Goal: Complete application form: Complete application form

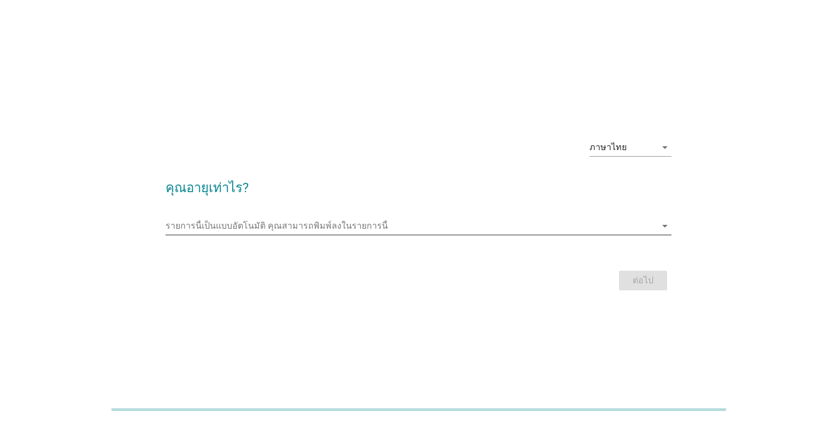
click at [549, 232] on input "รายการนี้เป็นแบบอัตโนมัติ คุณสามารถพิมพ์ลงในรายการนี้" at bounding box center [411, 225] width 490 height 17
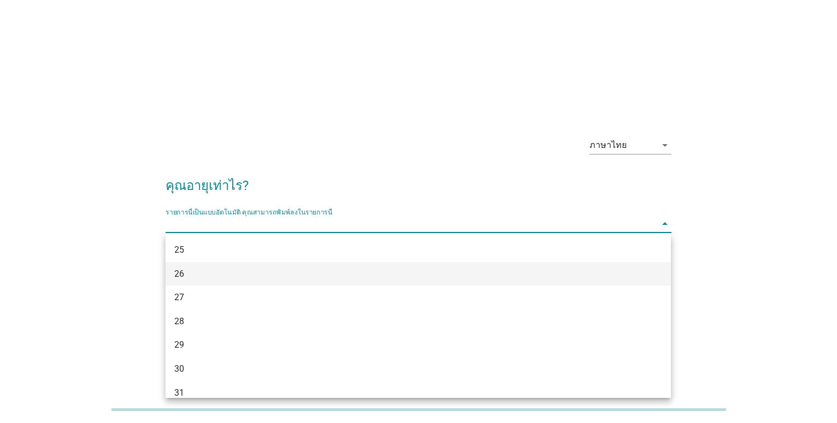
scroll to position [223, 0]
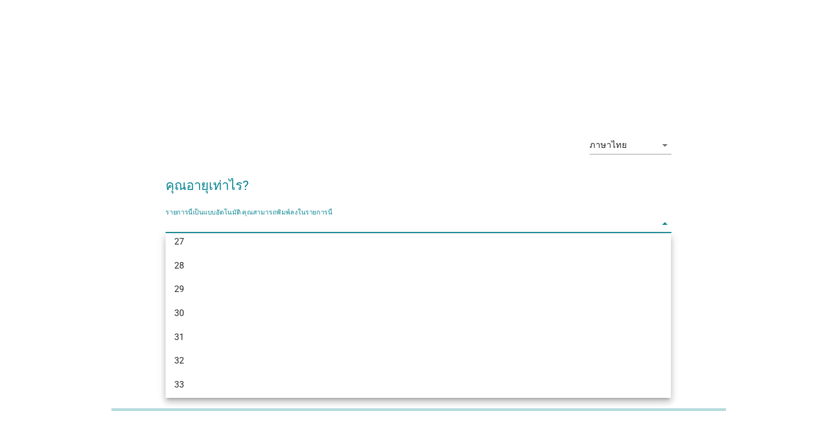
click at [263, 284] on div "29" at bounding box center [397, 289] width 447 height 13
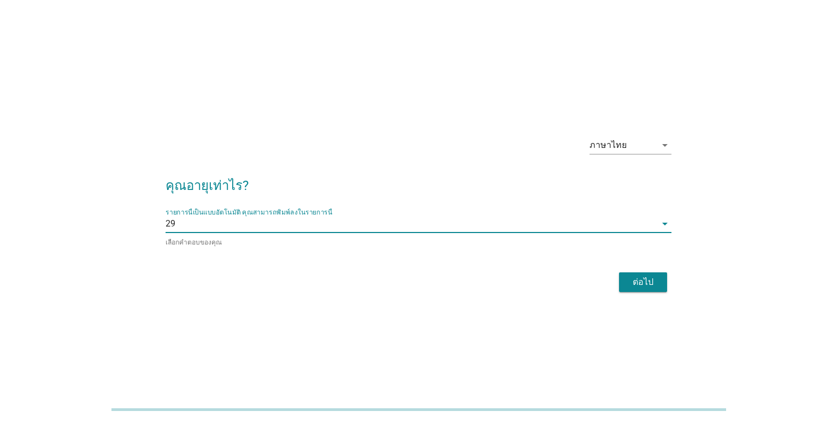
click at [632, 286] on div "ต่อไป" at bounding box center [643, 282] width 31 height 13
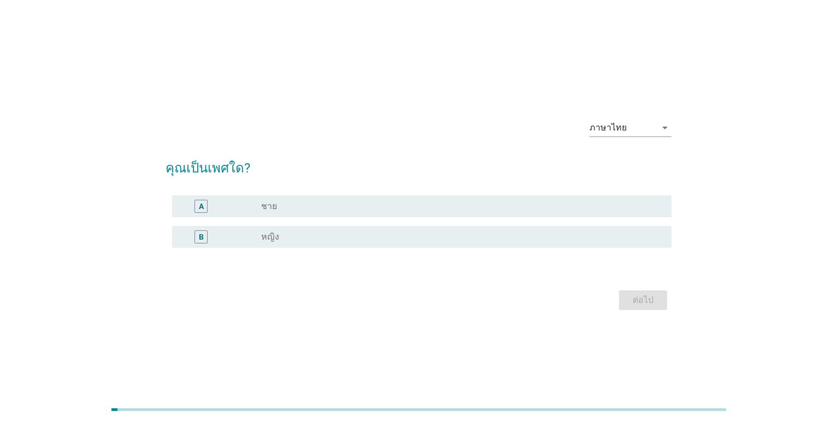
click at [249, 240] on div "B" at bounding box center [221, 237] width 80 height 13
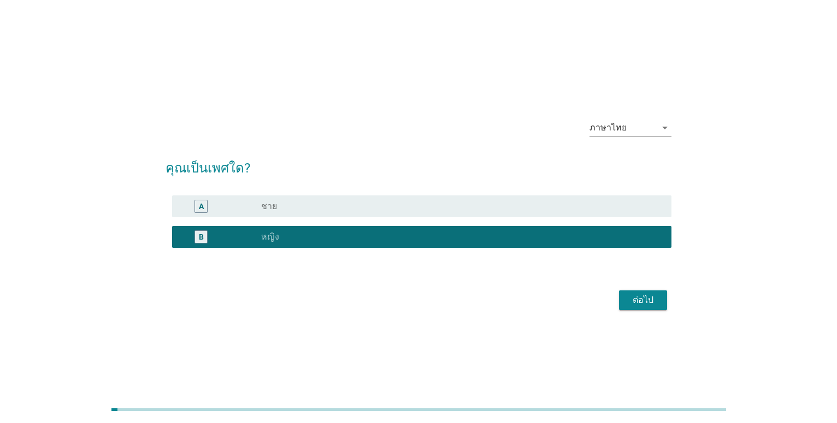
click at [313, 203] on div "radio_button_unchecked ชาย" at bounding box center [457, 206] width 392 height 11
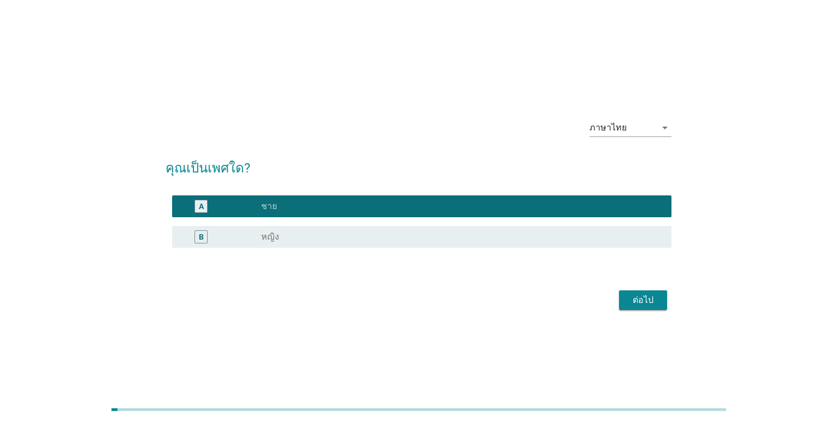
click at [651, 305] on div "ต่อไป" at bounding box center [643, 300] width 31 height 13
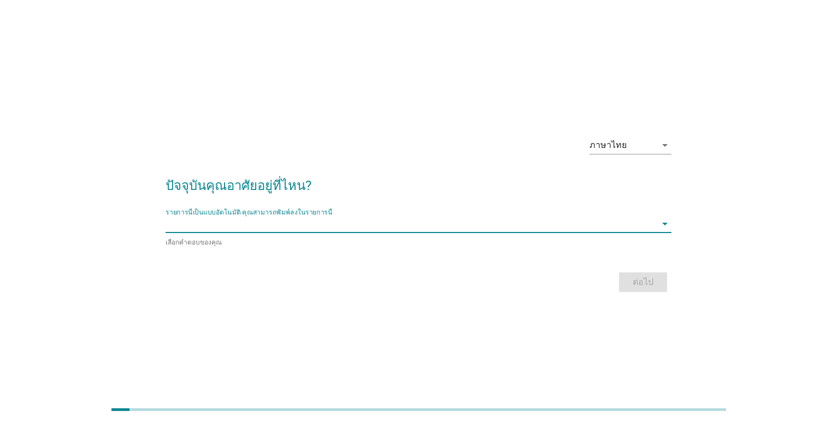
click at [243, 220] on input "รายการนี้เป็นแบบอัตโนมัติ คุณสามารถพิมพ์ลงในรายการนี้" at bounding box center [411, 223] width 490 height 17
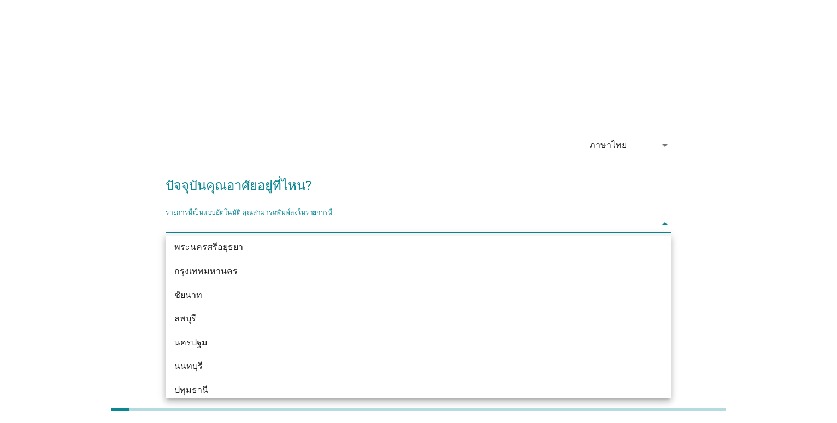
scroll to position [892, 0]
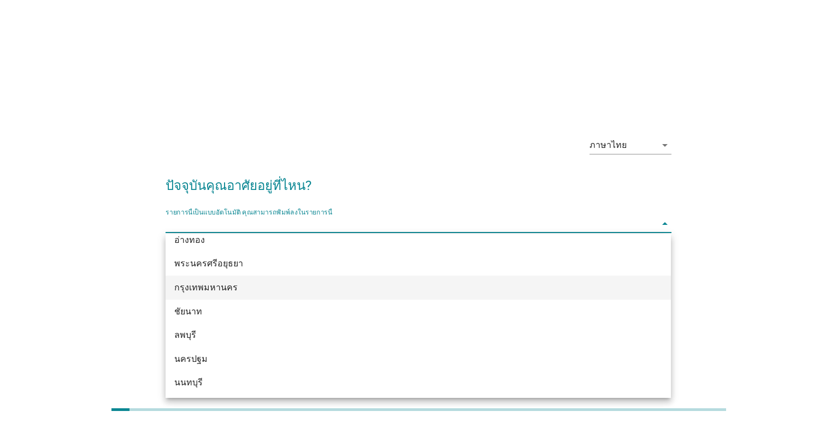
click at [216, 286] on div "กรุงเทพมหานคร" at bounding box center [397, 287] width 447 height 13
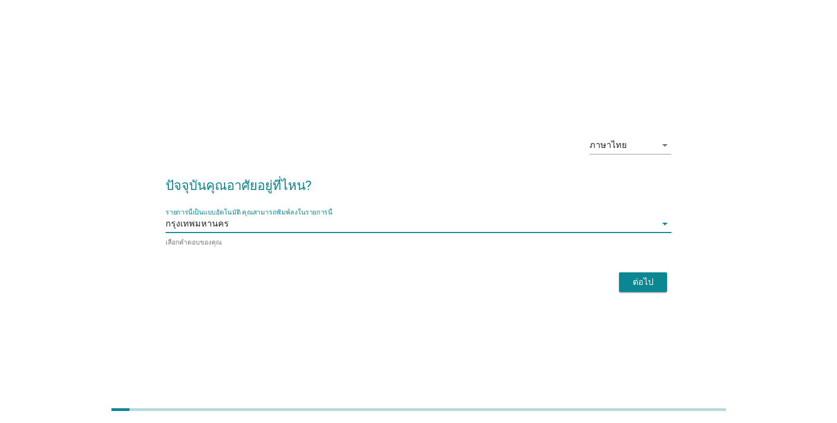
click at [639, 279] on div "ต่อไป" at bounding box center [643, 282] width 31 height 13
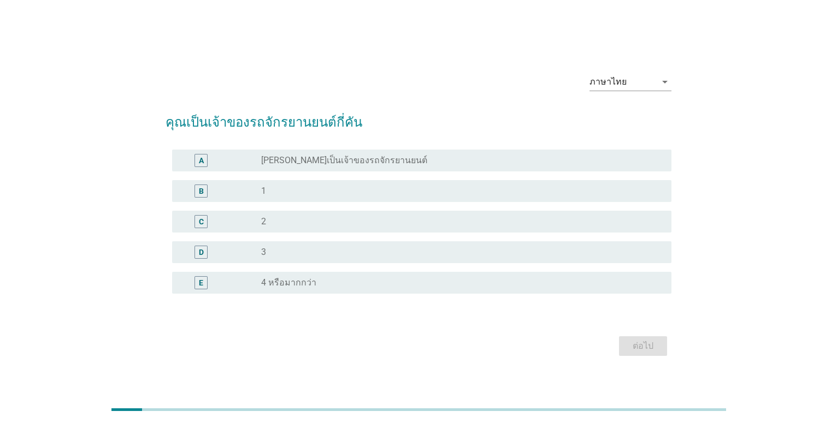
click at [296, 208] on div "C radio_button_unchecked 2" at bounding box center [418, 222] width 505 height 31
click at [295, 213] on div "C radio_button_unchecked 2" at bounding box center [421, 222] width 499 height 22
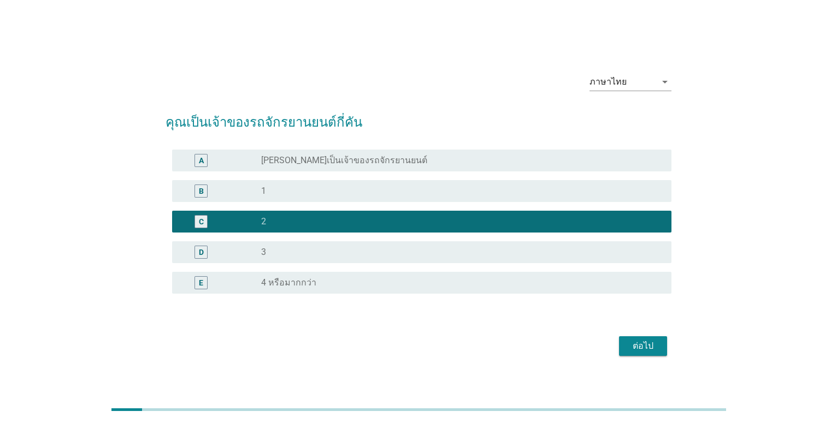
click at [657, 355] on button "ต่อไป" at bounding box center [643, 347] width 48 height 20
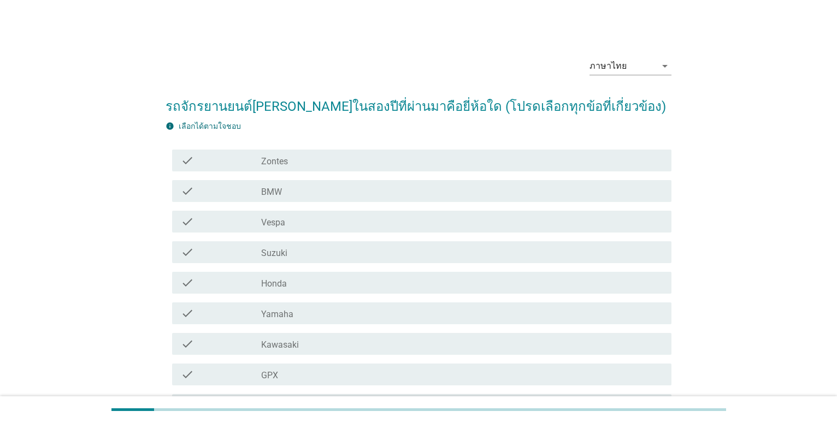
click at [308, 195] on div "check_box_outline_blank BMW" at bounding box center [461, 191] width 401 height 13
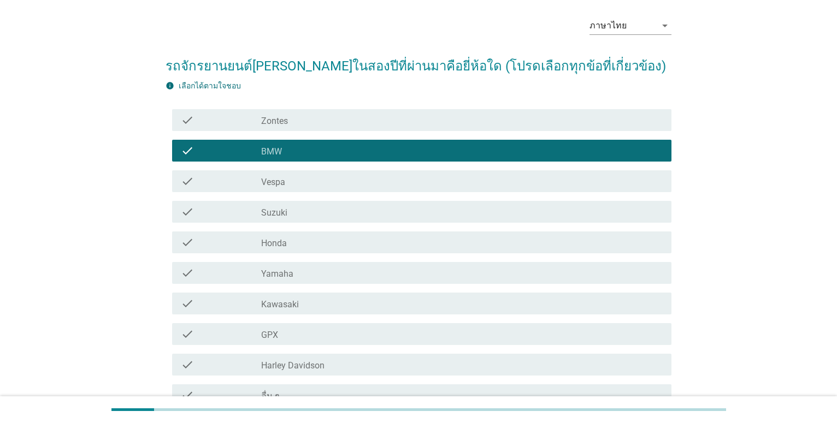
scroll to position [62, 0]
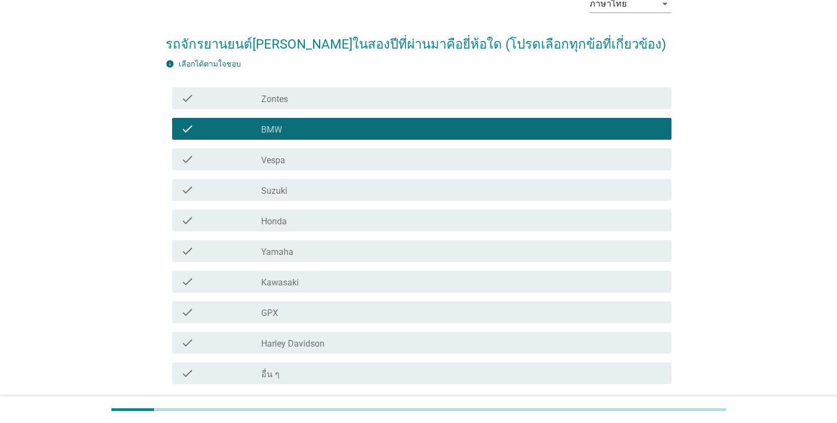
click at [334, 199] on div "check check_box_outline_blank Suzuki" at bounding box center [421, 190] width 499 height 22
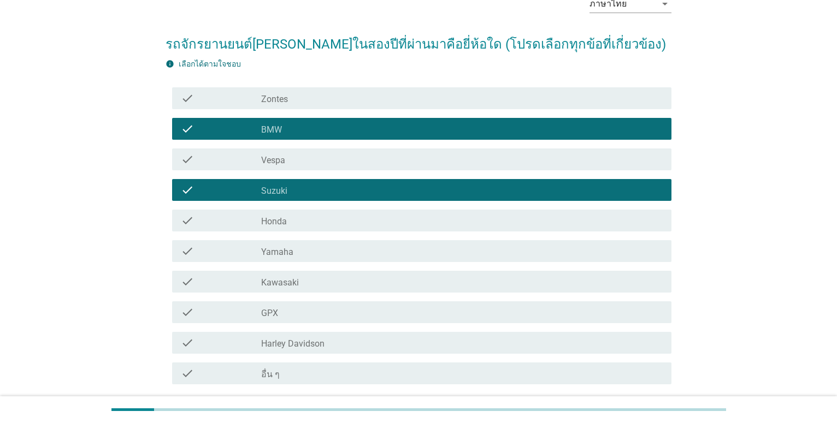
click at [322, 214] on div "check_box_outline_blank Honda" at bounding box center [461, 220] width 401 height 13
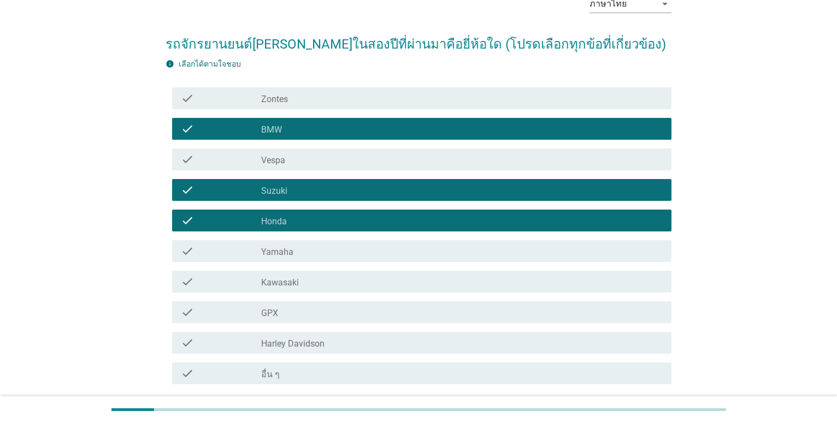
click at [315, 247] on div "check_box_outline_blank Yamaha" at bounding box center [461, 251] width 401 height 13
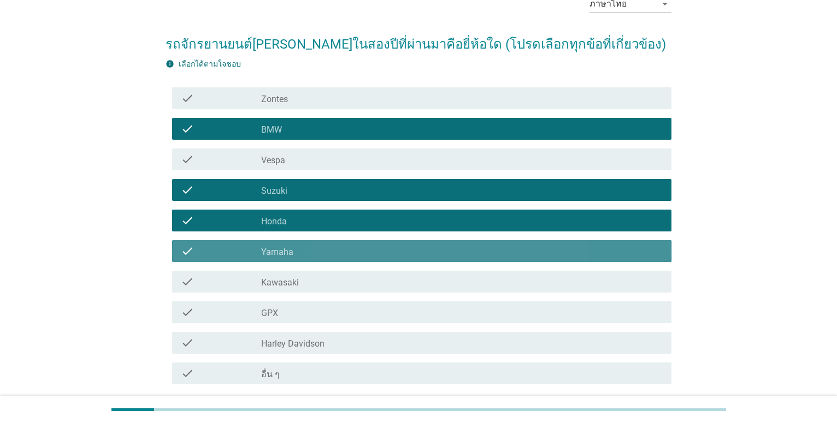
click at [309, 268] on div "check check_box_outline_blank Kawasaki" at bounding box center [418, 282] width 505 height 31
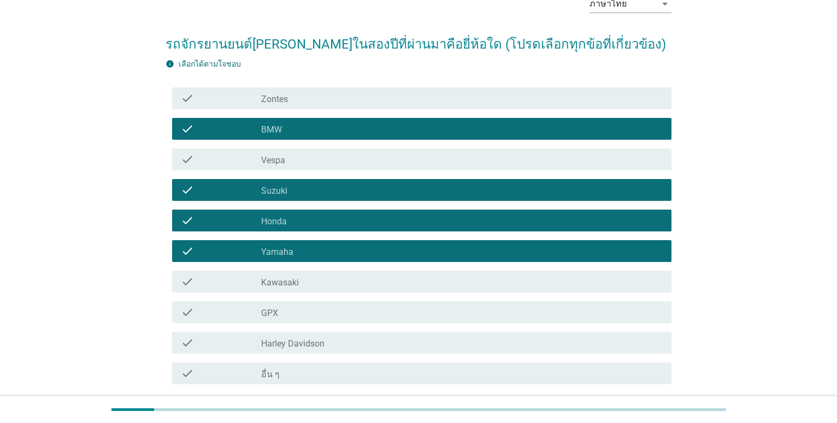
click at [321, 282] on div "check_box_outline_blank Kawasaki" at bounding box center [461, 281] width 401 height 13
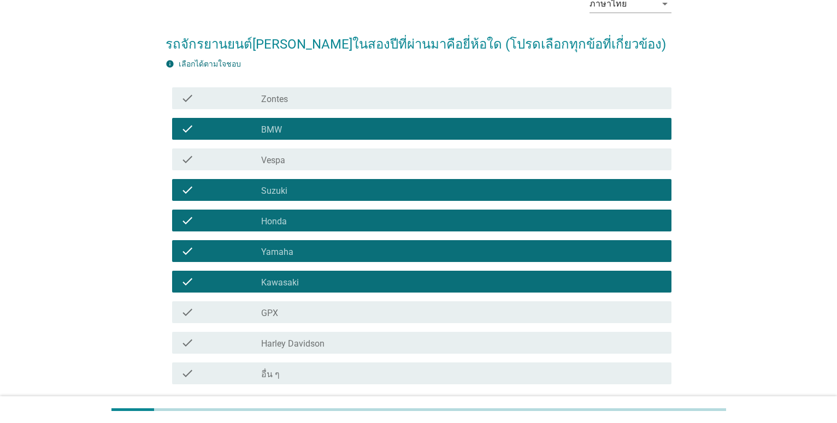
scroll to position [151, 0]
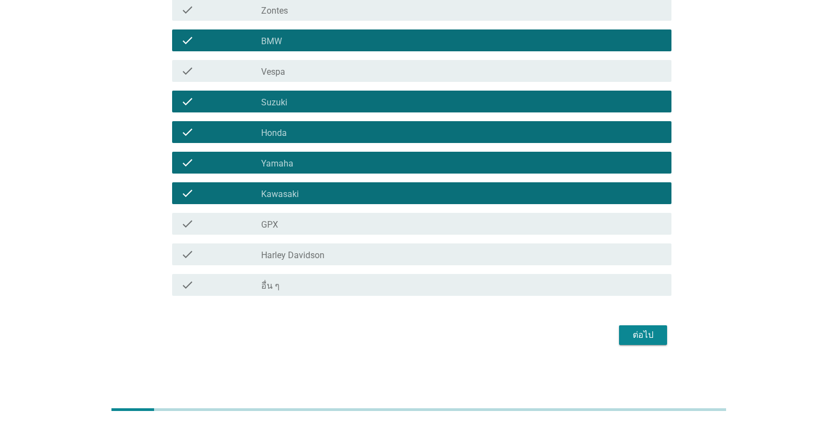
click at [658, 345] on div "ต่อไป" at bounding box center [418, 335] width 505 height 26
click at [657, 340] on div "ต่อไป" at bounding box center [643, 335] width 31 height 13
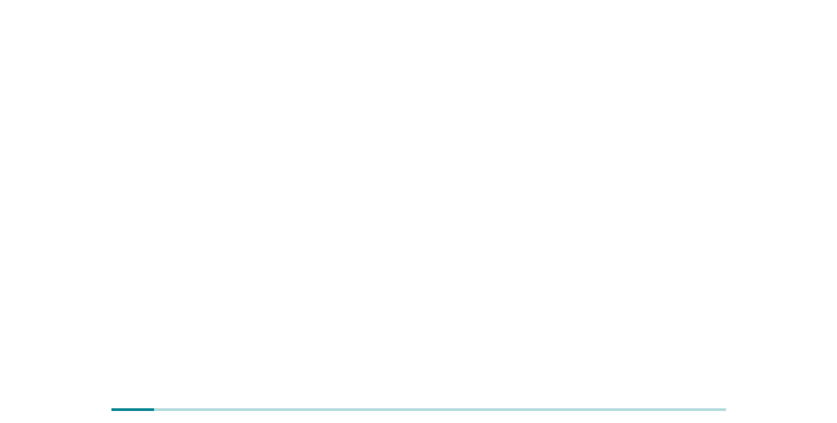
scroll to position [0, 0]
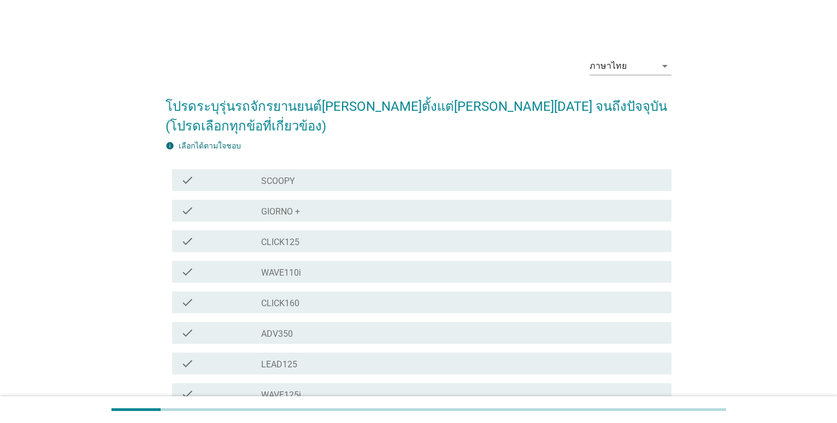
click at [373, 185] on div "check_box_outline_blank SCOOPY" at bounding box center [461, 180] width 401 height 13
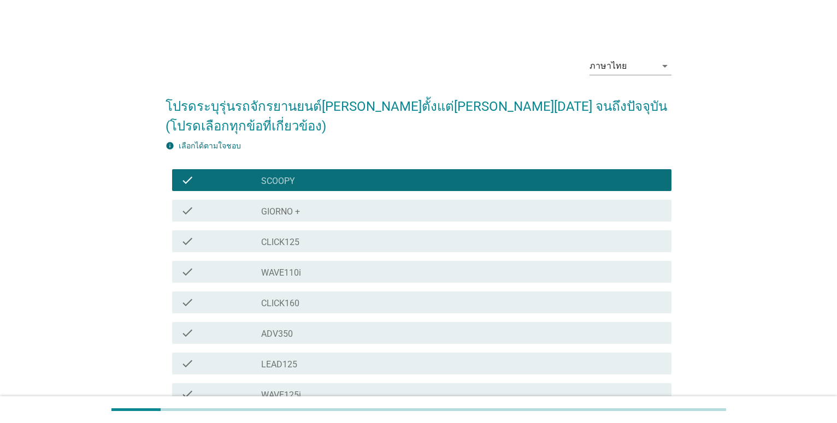
click at [324, 249] on div "check check_box_outline_blank CLICK125" at bounding box center [421, 242] width 499 height 22
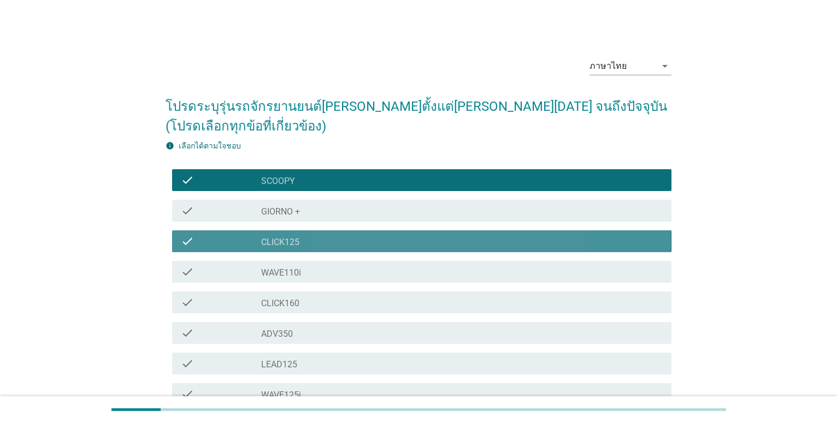
click at [319, 275] on div "check_box_outline_blank WAVE110i" at bounding box center [461, 272] width 401 height 13
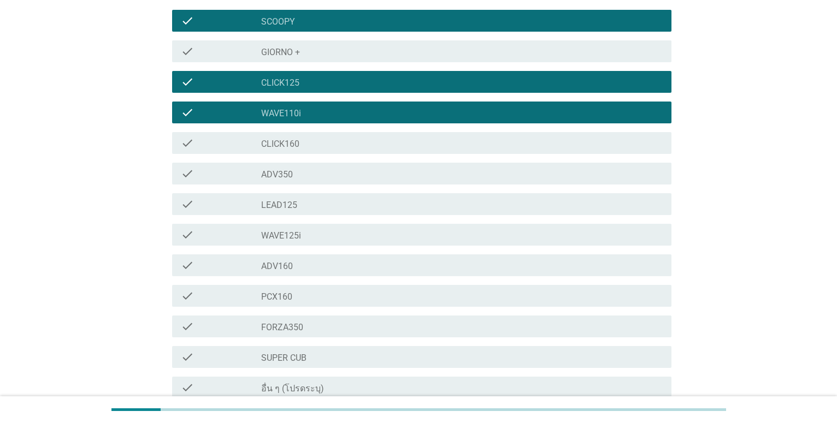
scroll to position [187, 0]
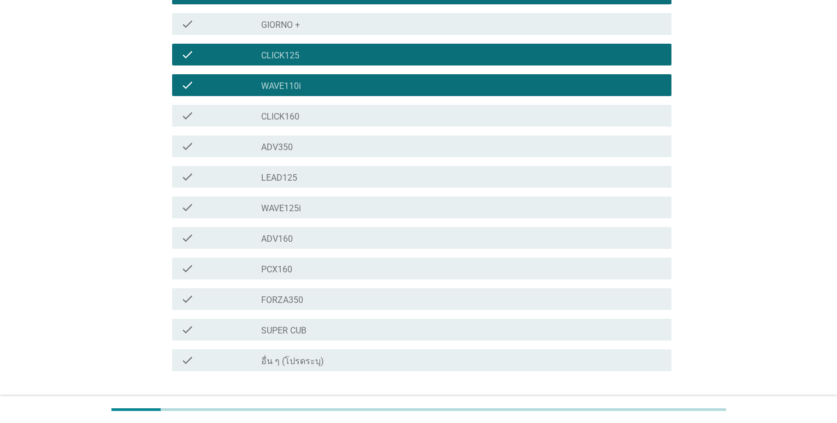
click at [327, 224] on div "check check_box_outline_blank ADV160" at bounding box center [418, 238] width 505 height 31
click at [317, 213] on div "check_box_outline_blank WAVE125i" at bounding box center [461, 207] width 401 height 13
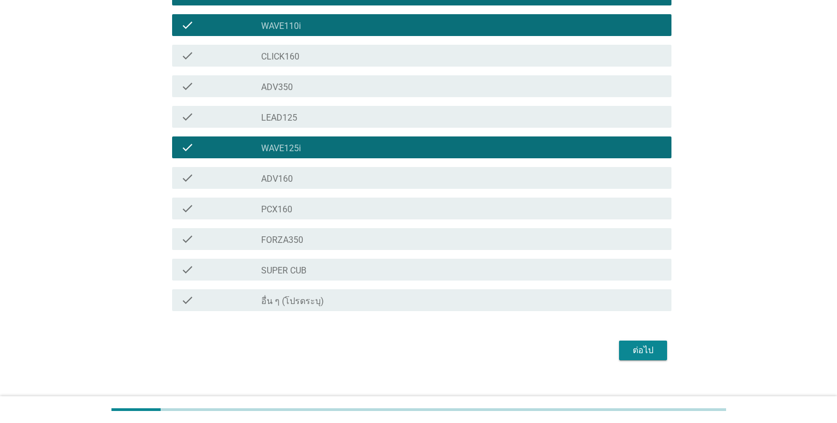
scroll to position [262, 0]
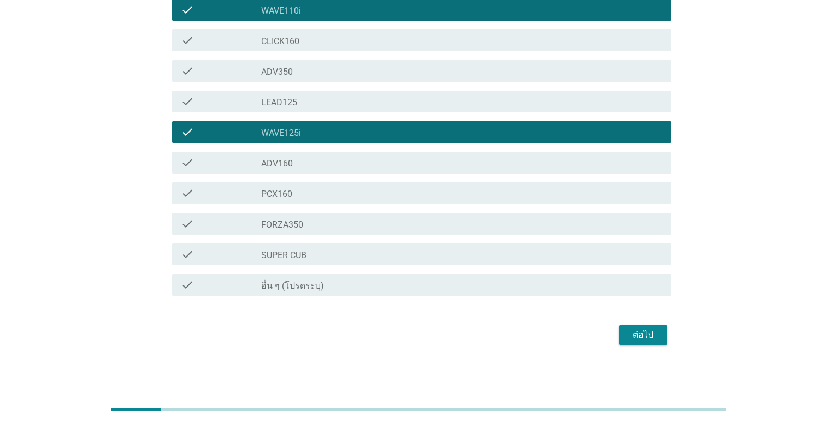
click at [270, 178] on div "check check_box_outline_blank ADV160" at bounding box center [418, 163] width 505 height 31
drag, startPoint x: 274, startPoint y: 195, endPoint x: 288, endPoint y: 276, distance: 83.2
click at [275, 194] on label "PCX160" at bounding box center [276, 194] width 31 height 11
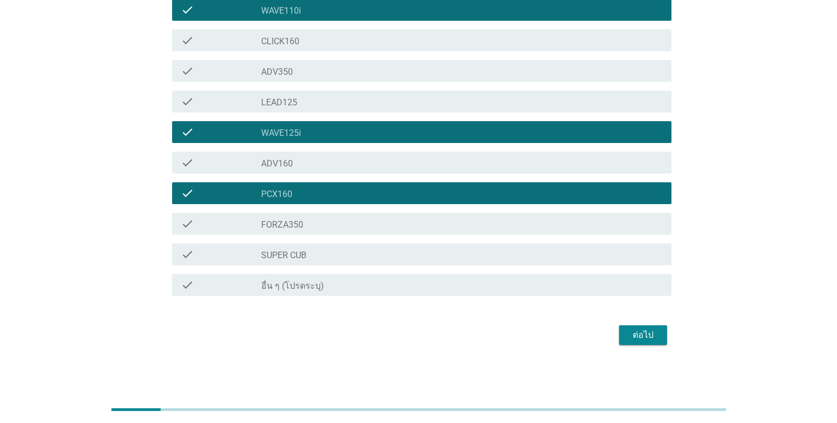
drag, startPoint x: 610, startPoint y: 345, endPoint x: 652, endPoint y: 339, distance: 42.6
click at [611, 345] on div "ต่อไป" at bounding box center [418, 335] width 505 height 26
click at [652, 339] on div "ต่อไป" at bounding box center [643, 335] width 31 height 13
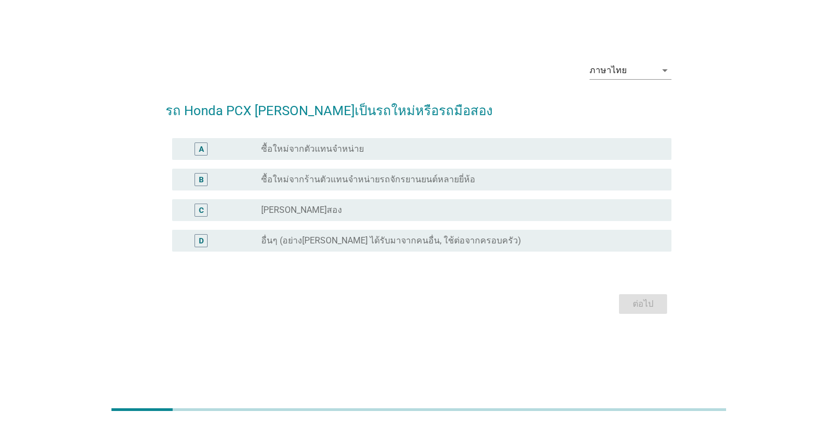
scroll to position [0, 0]
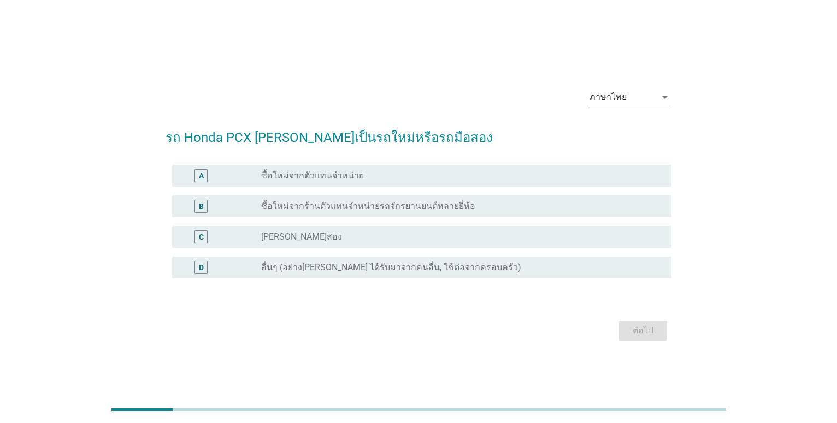
click at [359, 178] on div "radio_button_unchecked ซื้อใหม่จากตัวแทนจำหน่าย" at bounding box center [457, 175] width 392 height 11
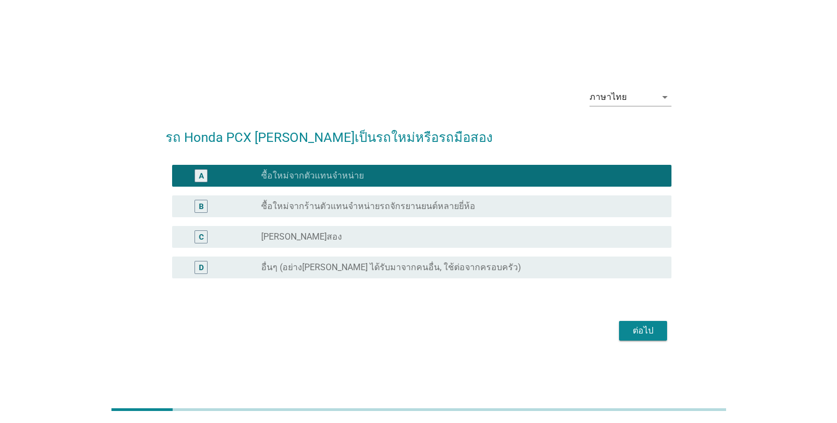
click at [334, 210] on label "ซื้อใหม่จากร้านตัวแทนจำหน่ายรถจักรยานยนต์หลายยี่ห้อ" at bounding box center [368, 206] width 214 height 11
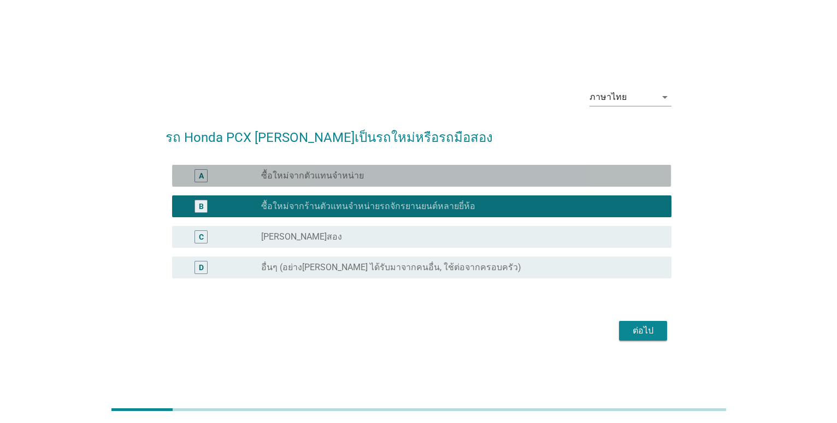
click at [339, 177] on label "ซื้อใหม่จากตัวแทนจำหน่าย" at bounding box center [312, 175] width 103 height 11
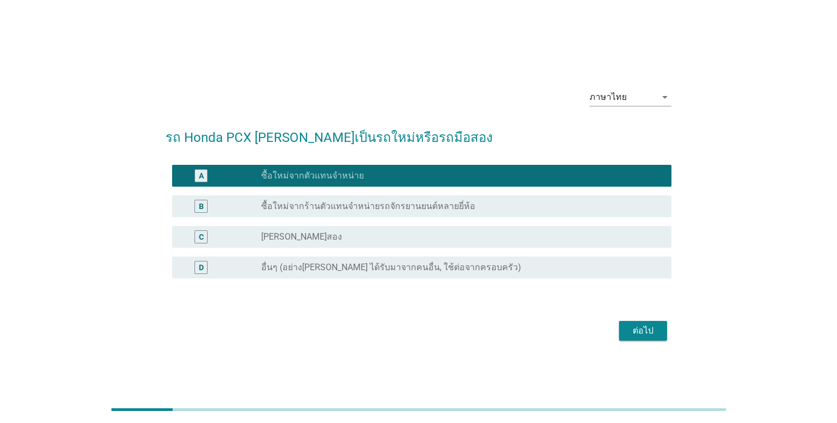
click at [635, 333] on div "ต่อไป" at bounding box center [643, 331] width 31 height 13
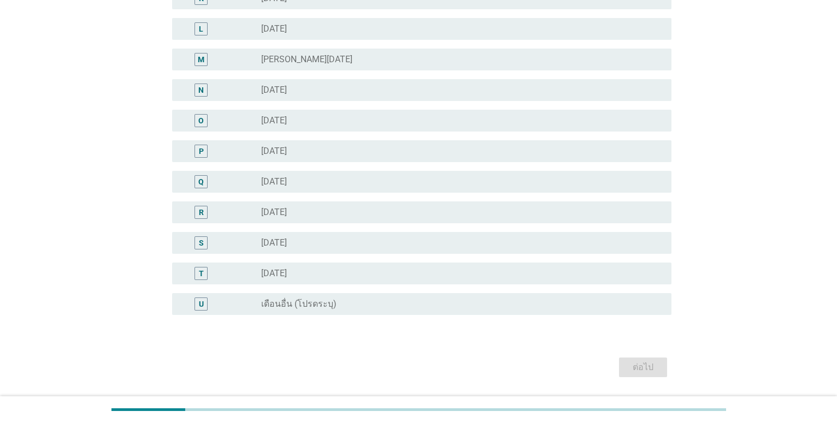
scroll to position [485, 0]
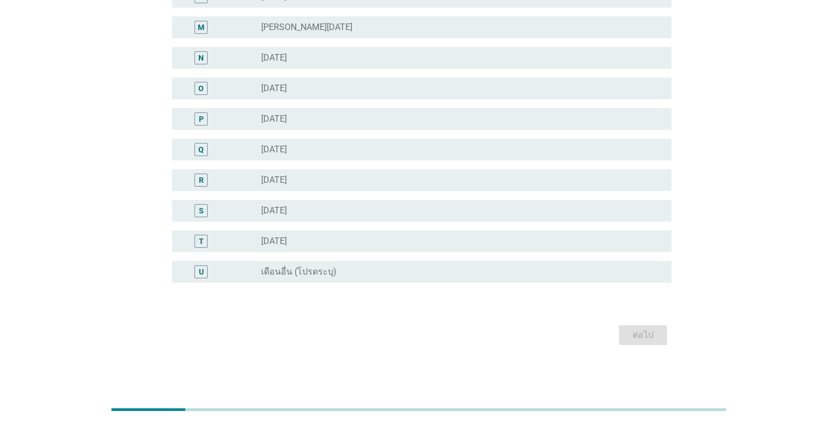
click at [299, 217] on div "S radio_button_unchecked [DATE]" at bounding box center [421, 211] width 499 height 22
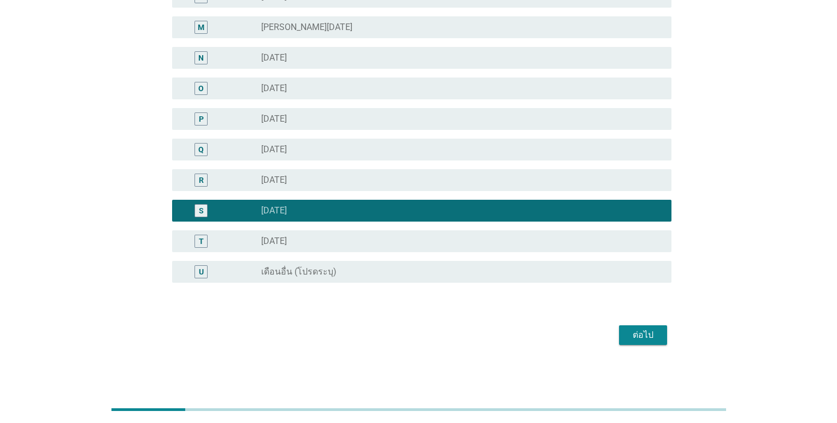
click at [637, 337] on div "ต่อไป" at bounding box center [643, 335] width 31 height 13
